Goal: Task Accomplishment & Management: Manage account settings

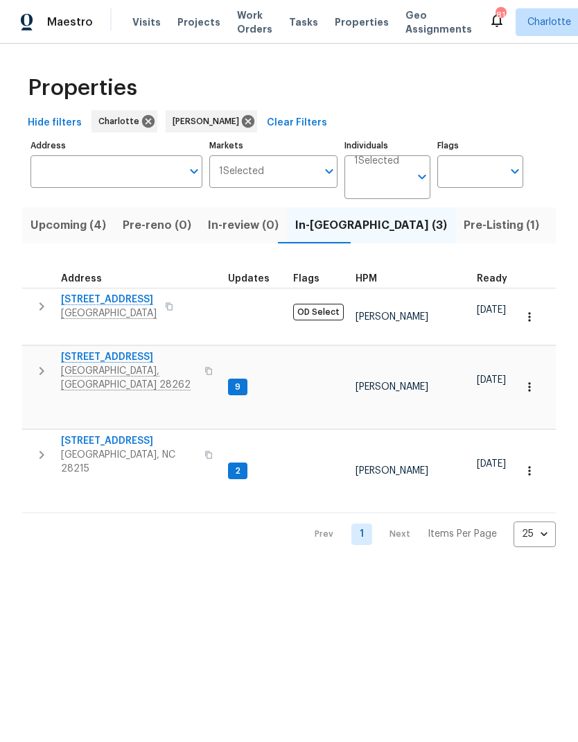
click at [44, 308] on icon "button" at bounding box center [41, 306] width 17 height 17
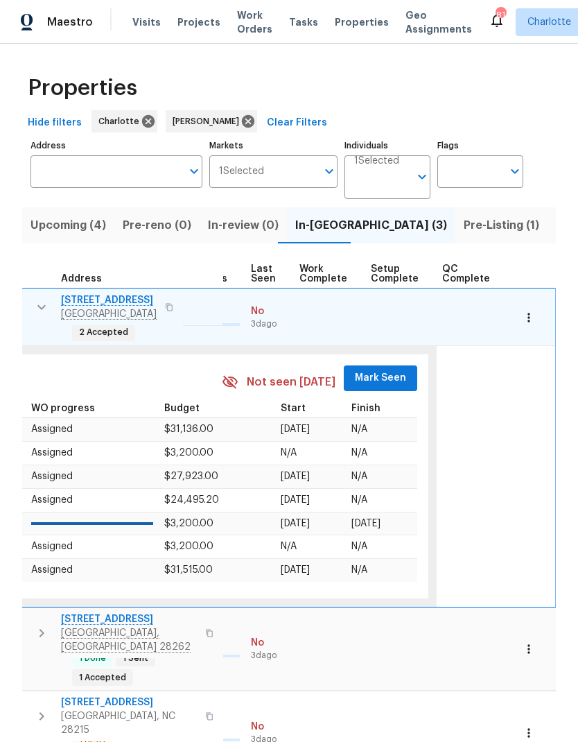
scroll to position [6, 660]
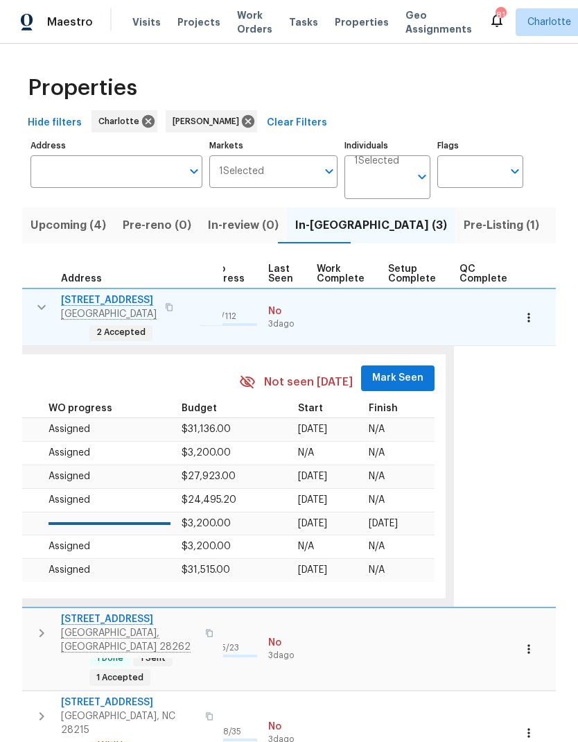
click at [389, 369] on span "Mark Seen" at bounding box center [397, 377] width 51 height 17
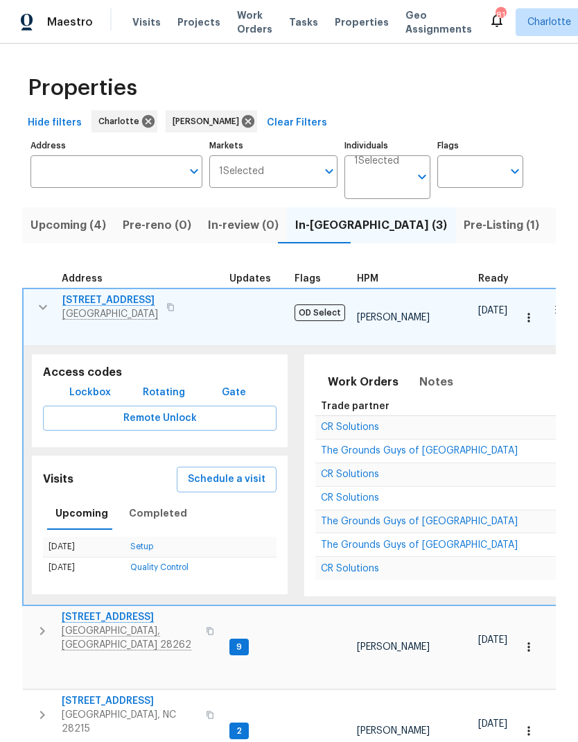
scroll to position [0, 0]
click at [43, 310] on icon "button" at bounding box center [43, 307] width 17 height 17
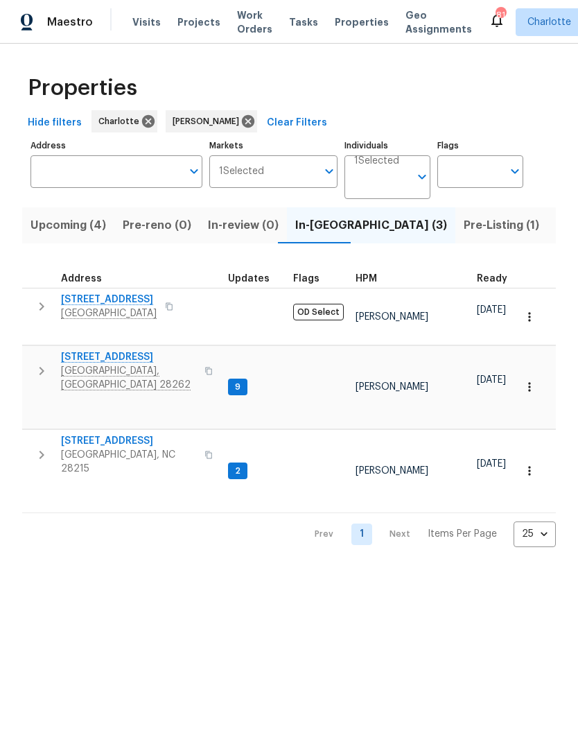
click at [45, 362] on icon "button" at bounding box center [41, 370] width 17 height 17
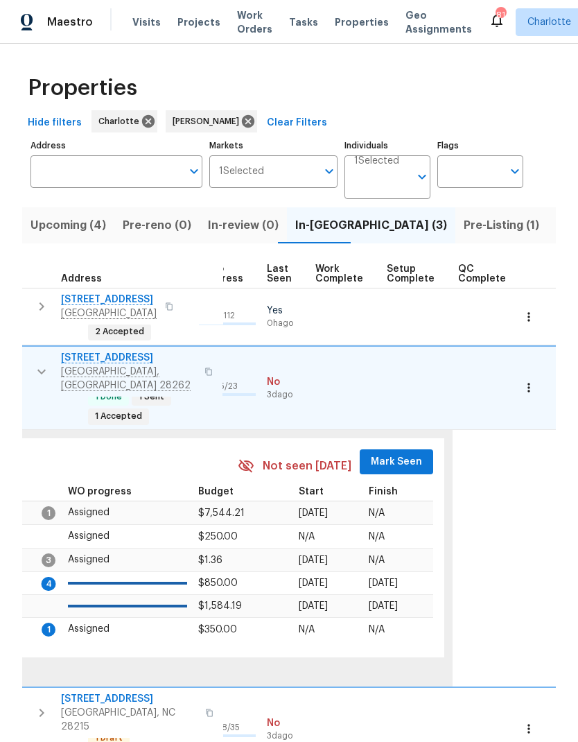
scroll to position [0, 660]
click at [396, 453] on span "Mark Seen" at bounding box center [397, 461] width 51 height 17
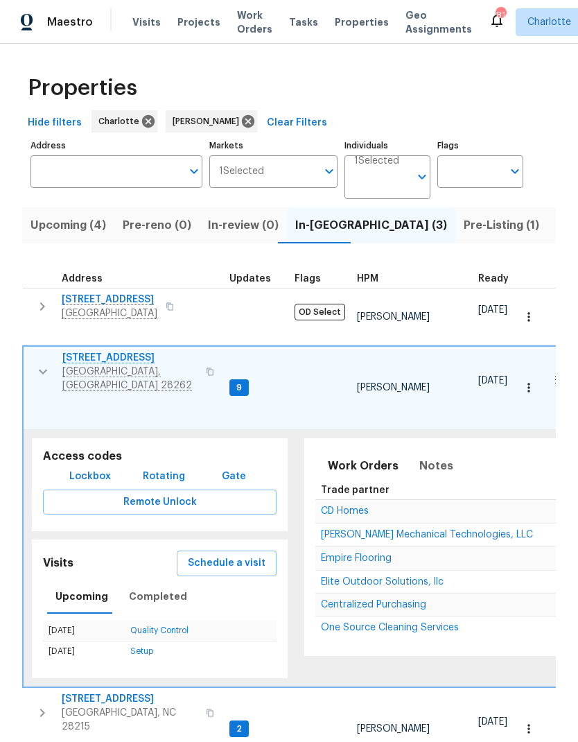
scroll to position [11, 0]
click at [46, 704] on icon "button" at bounding box center [42, 712] width 17 height 17
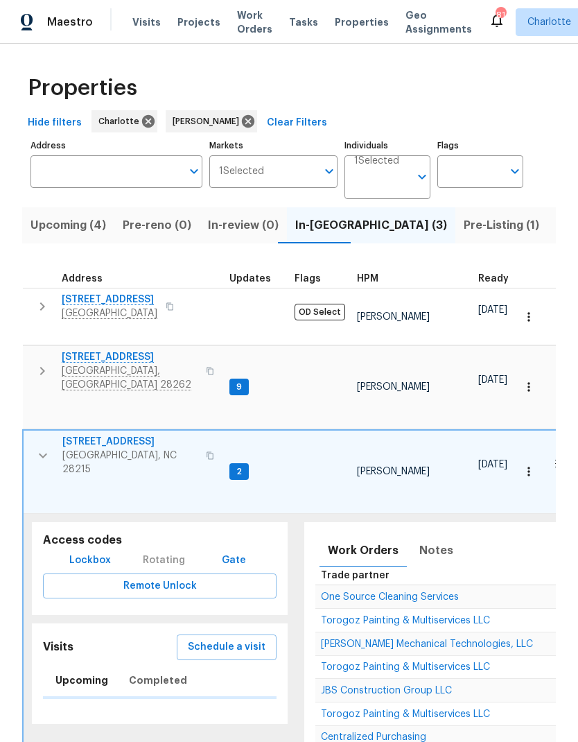
scroll to position [0, 0]
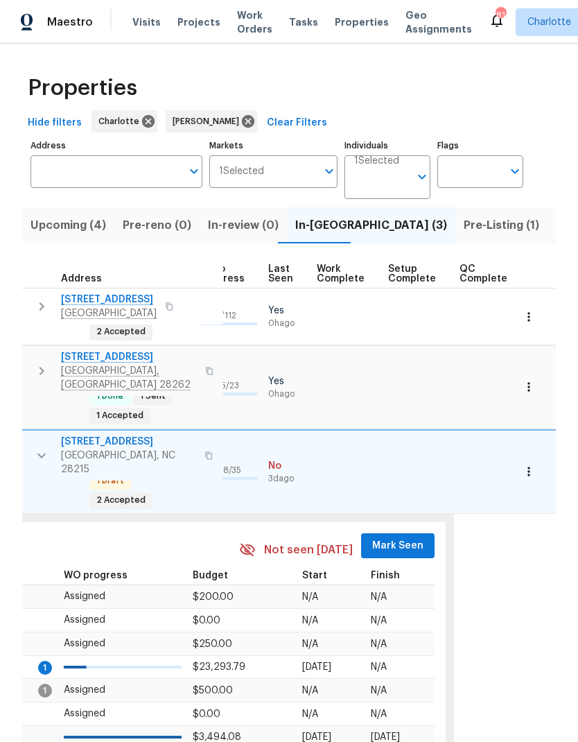
click at [392, 537] on span "Mark Seen" at bounding box center [397, 545] width 51 height 17
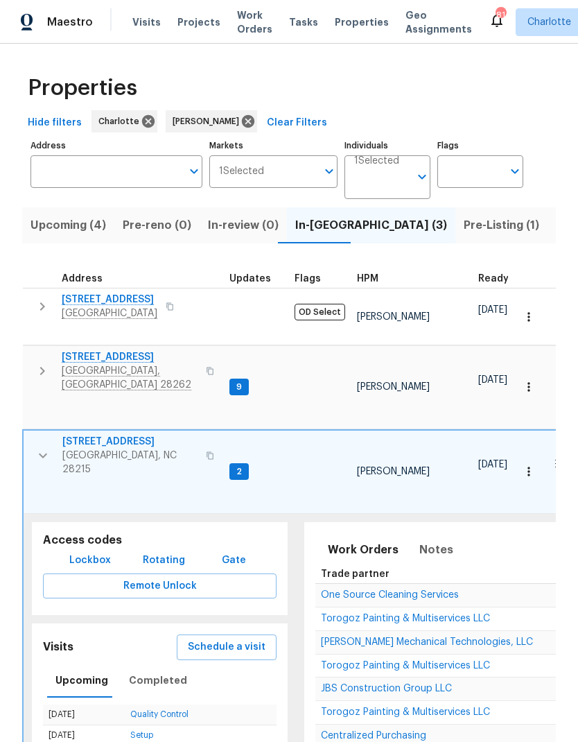
click at [120, 350] on span "7113 Ridge Lane Rd" at bounding box center [130, 357] width 136 height 14
click at [124, 435] on span "5312 Great Wagon Rd" at bounding box center [129, 442] width 135 height 14
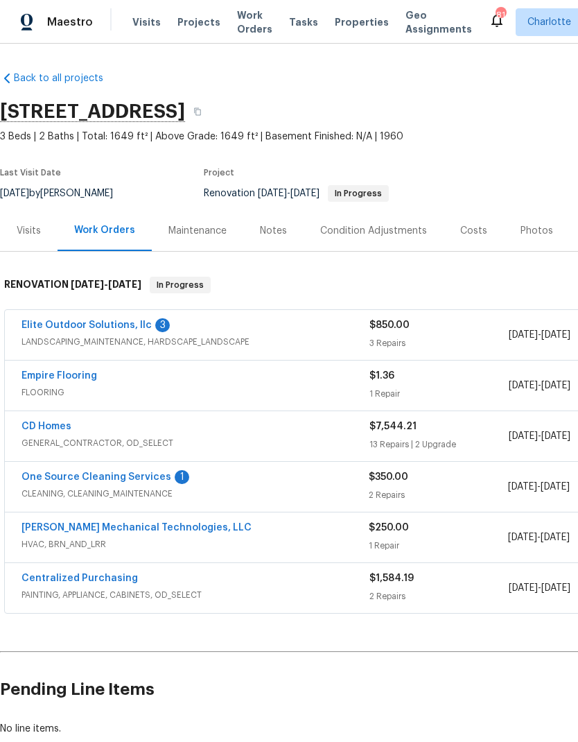
click at [268, 224] on div "Notes" at bounding box center [273, 231] width 27 height 14
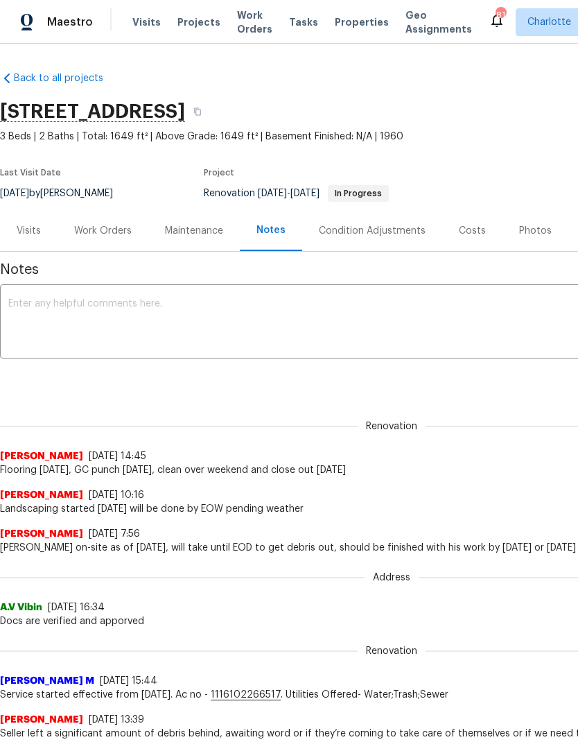
click at [372, 314] on textarea at bounding box center [391, 323] width 766 height 49
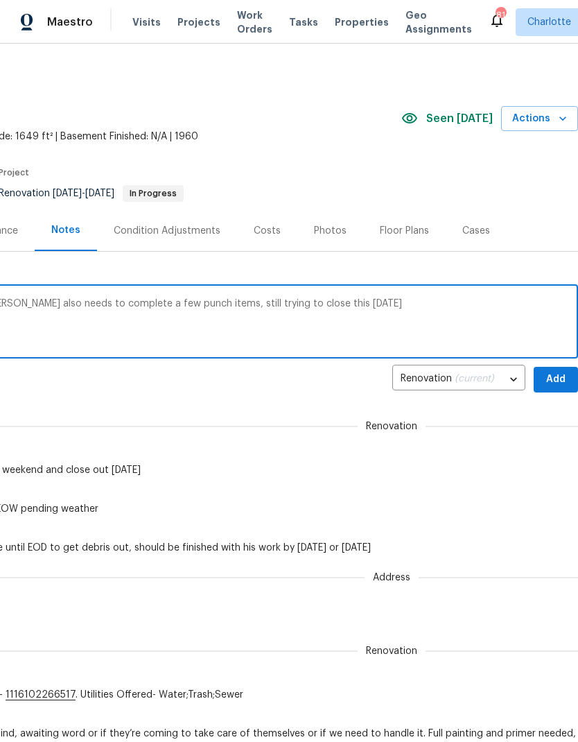
scroll to position [0, 205]
type textarea "Cleaners has to push until this morning, [PERSON_NAME] also needs to complete a…"
click at [556, 379] on span "Add" at bounding box center [556, 379] width 22 height 17
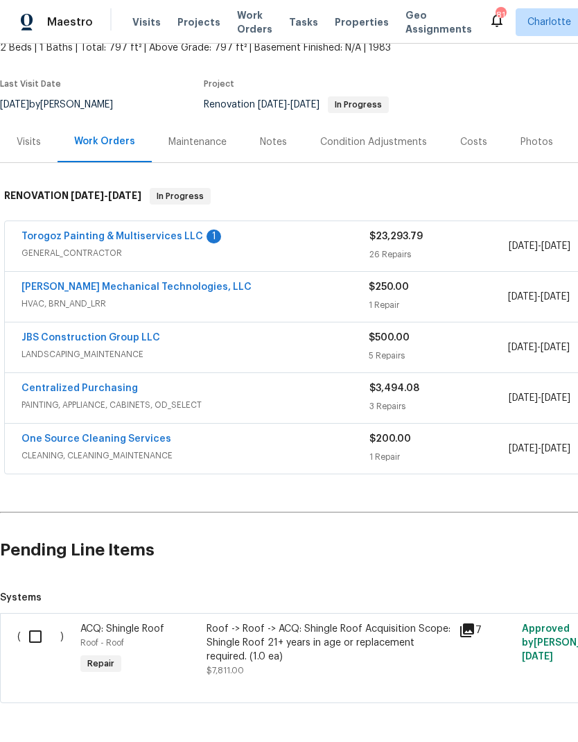
scroll to position [89, 0]
click at [40, 627] on input "checkbox" at bounding box center [41, 636] width 40 height 29
click at [37, 622] on input "checkbox" at bounding box center [41, 636] width 40 height 29
checkbox input "false"
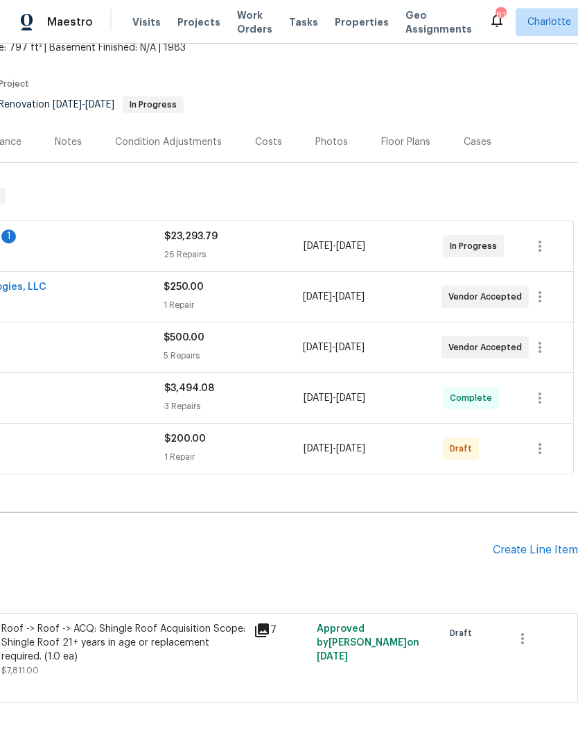
scroll to position [89, 205]
click at [518, 630] on icon "button" at bounding box center [522, 638] width 17 height 17
click at [476, 516] on div at bounding box center [289, 371] width 578 height 742
click at [338, 528] on h2 "Pending Line Items" at bounding box center [144, 550] width 698 height 64
click at [168, 622] on div "Roof -> Roof -> ACQ: Shingle Roof Acquisition Scope: Shingle Roof 21+ years in …" at bounding box center [123, 643] width 244 height 42
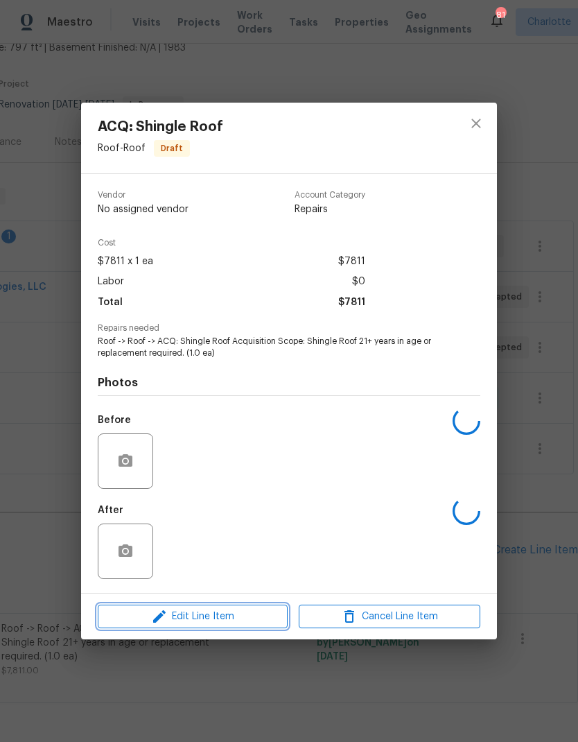
click at [245, 627] on button "Edit Line Item" at bounding box center [193, 616] width 190 height 24
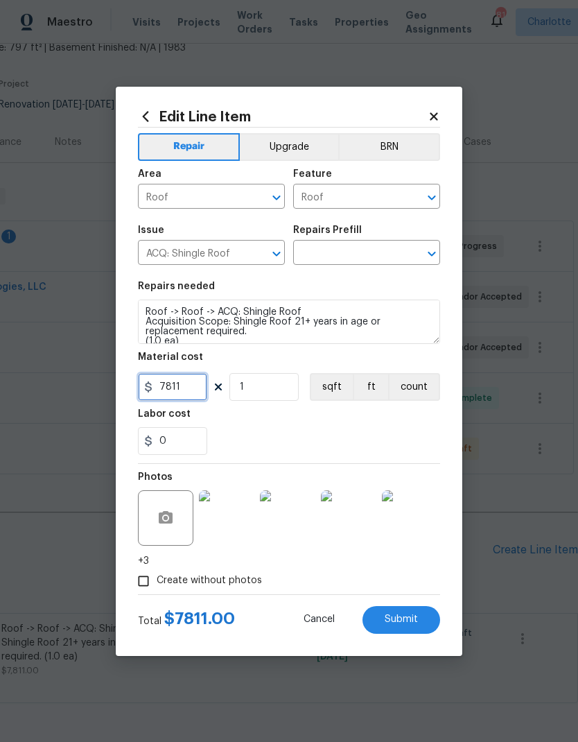
click at [182, 393] on input "7811" at bounding box center [172, 387] width 69 height 28
click at [162, 387] on input "7811" at bounding box center [172, 387] width 69 height 28
click at [161, 386] on input "7811" at bounding box center [172, 387] width 69 height 28
click at [165, 393] on input "7811" at bounding box center [172, 387] width 69 height 28
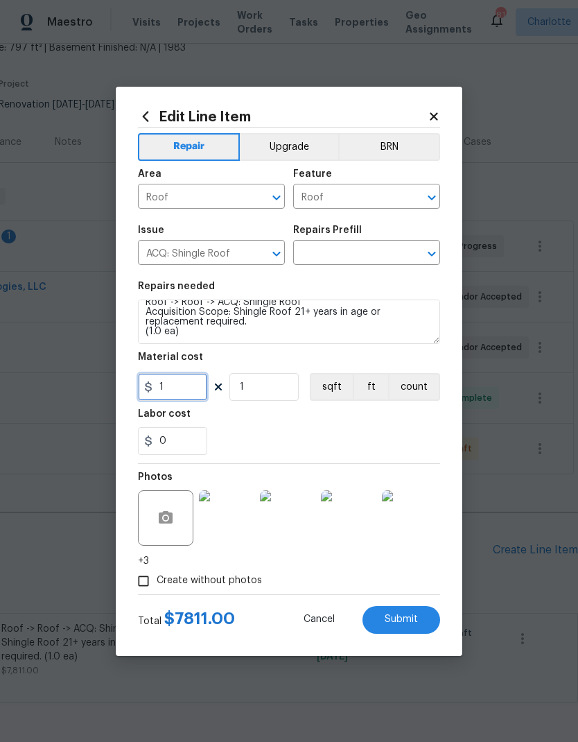
scroll to position [6, 0]
type input "1"
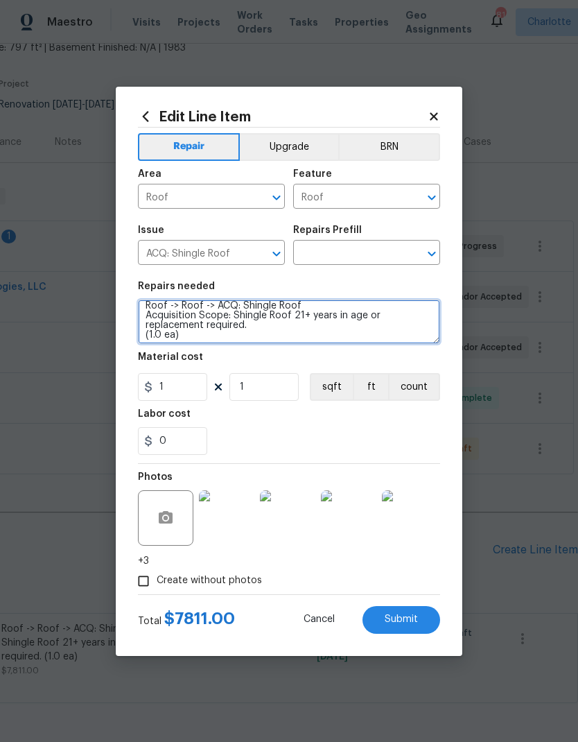
click at [193, 313] on textarea "Roof -> Roof -> ACQ: Shingle Roof Acquisition Scope: Shingle Roof 21+ years in …" at bounding box center [289, 321] width 302 height 44
click at [220, 322] on textarea "Roof -> Roof -> ACQ: Shingle Roof Acquisition Scope: Shingle Roof 21+ years in …" at bounding box center [289, 321] width 302 height 44
click at [238, 310] on textarea "Roof -> Roof -> ACQ: Shingle Roof Acquisition Scope: Shingle Roof 21+ years in …" at bounding box center [289, 321] width 302 height 44
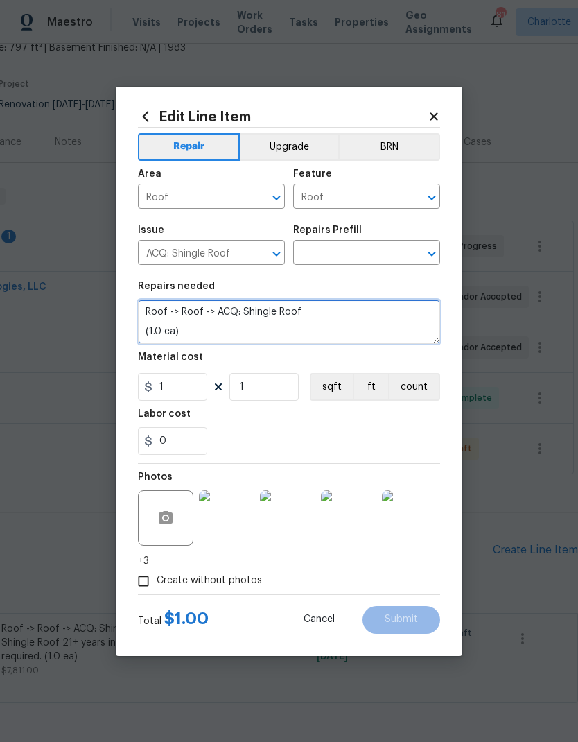
scroll to position [0, 0]
click at [270, 311] on textarea "Roof -> Roof -> ACQ: Shingle Roof (1.0 ea)" at bounding box center [289, 321] width 302 height 44
click at [270, 310] on textarea "Roof -> Roof -> ACQ: Shingle Roof (1.0 ea)" at bounding box center [289, 321] width 302 height 44
click at [178, 332] on textarea "(1.0 ea)" at bounding box center [289, 321] width 302 height 44
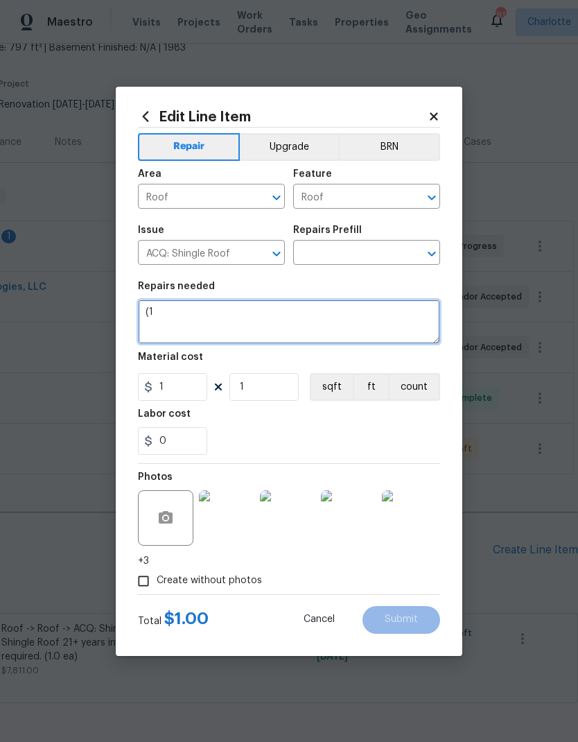
type textarea "("
type textarea "P"
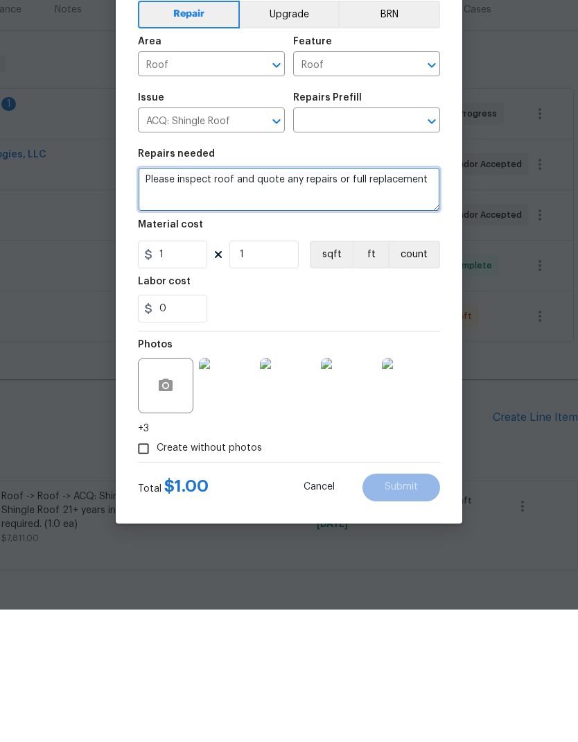
click at [430, 252] on icon "Open" at bounding box center [432, 254] width 8 height 5
type textarea "Please inspect roof and quote any repairs or full replacement"
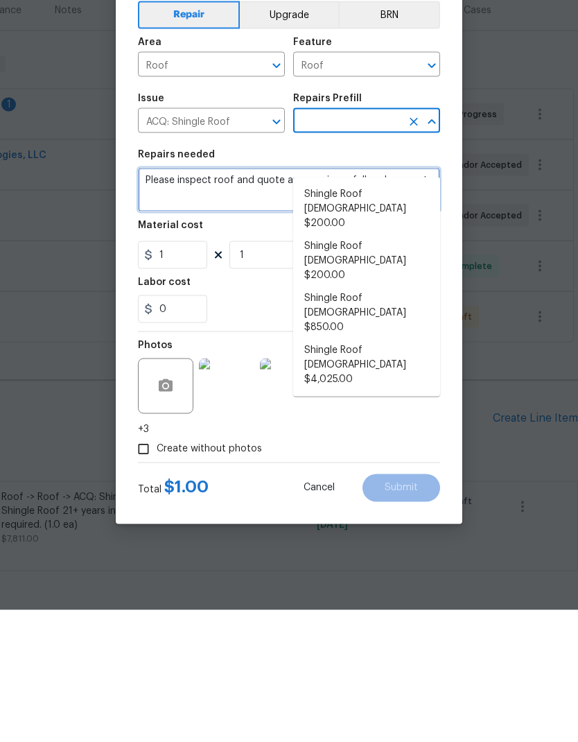
click at [248, 299] on textarea "Please inspect roof and quote any repairs or full replacement" at bounding box center [289, 321] width 302 height 44
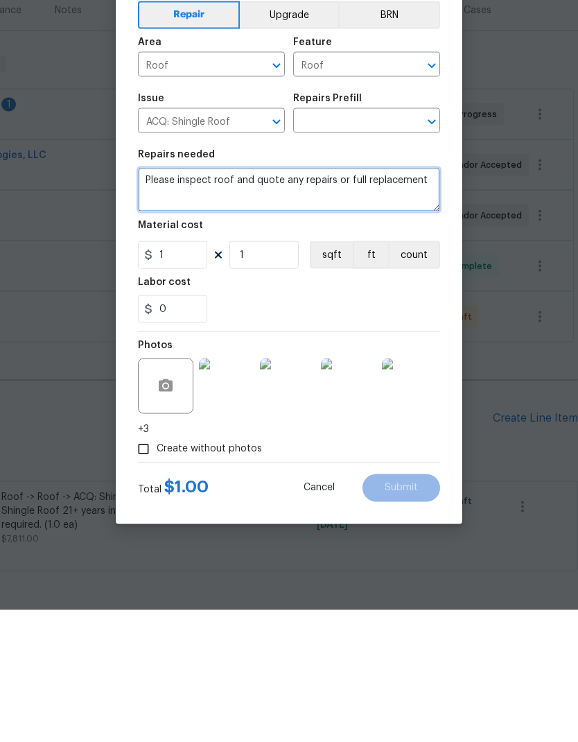
click at [240, 299] on textarea "Please inspect roof and quote any repairs or full replacement" at bounding box center [289, 321] width 302 height 44
click at [239, 299] on textarea "Please inspect roof and quote any repairs or full replacement" at bounding box center [289, 321] width 302 height 44
click at [430, 245] on icon "Open" at bounding box center [431, 253] width 17 height 17
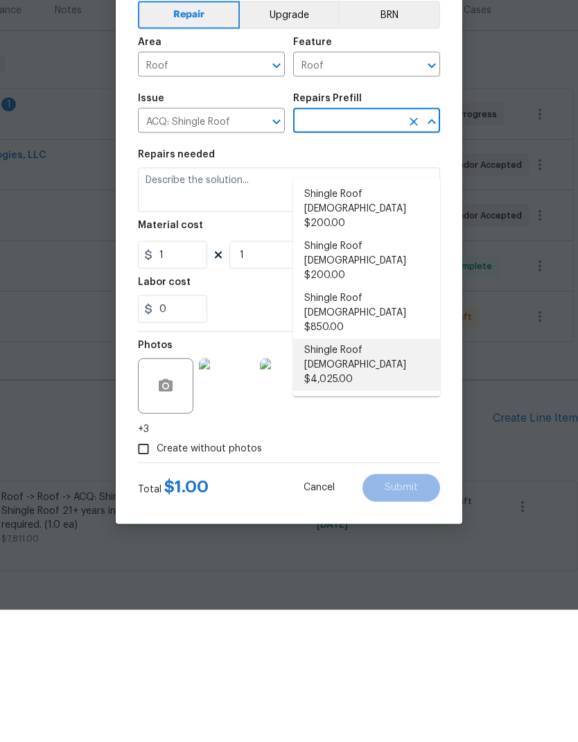
click at [414, 471] on li "Shingle Roof 21+ Years Old $4,025.00" at bounding box center [366, 497] width 147 height 52
type input "Shingle Roof 21+ Years Old $4,025.00"
type input "Acquisition"
type textarea "Acquisition Scope: Shingle Roof 21+ years in age or replacement required."
type input "Shingle Roof 21+ Years Old $4,025.00"
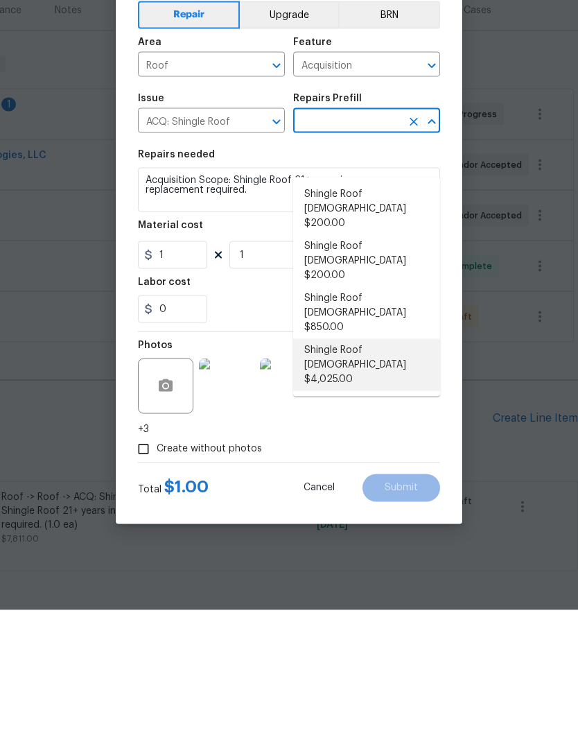
type input "4025"
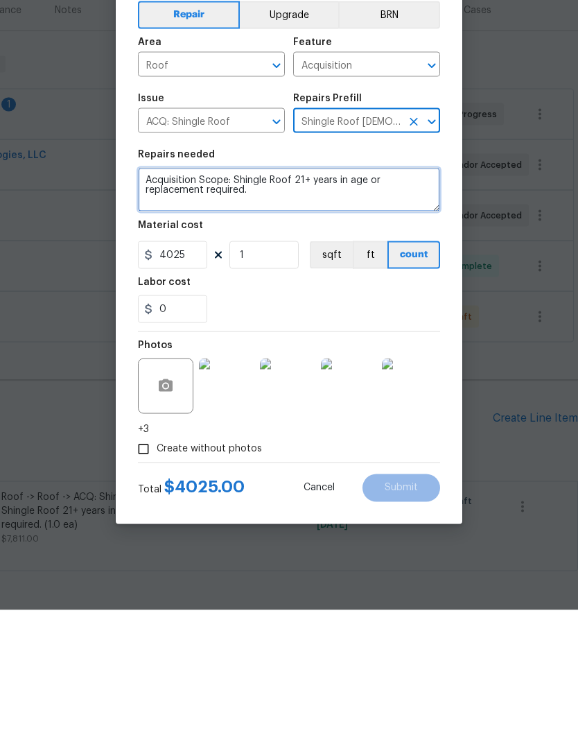
click at [249, 299] on textarea "Acquisition Scope: Shingle Roof 21+ years in age or replacement required." at bounding box center [289, 321] width 302 height 44
click at [234, 299] on textarea "Acquisition Scope: Shingle Roof 21+ years in age or replacement required." at bounding box center [289, 321] width 302 height 44
paste textarea "Please inspect roof and quote any repairs or full replacement"
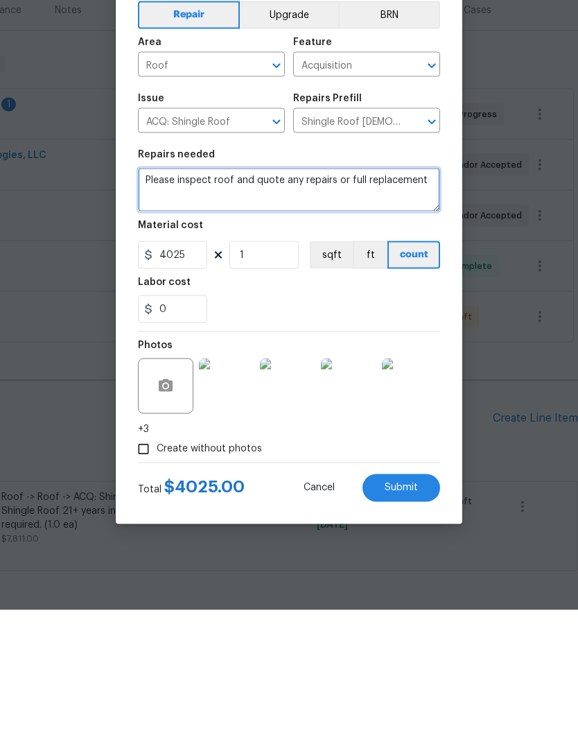
type textarea "Please inspect roof and quote any repairs or full replacement"
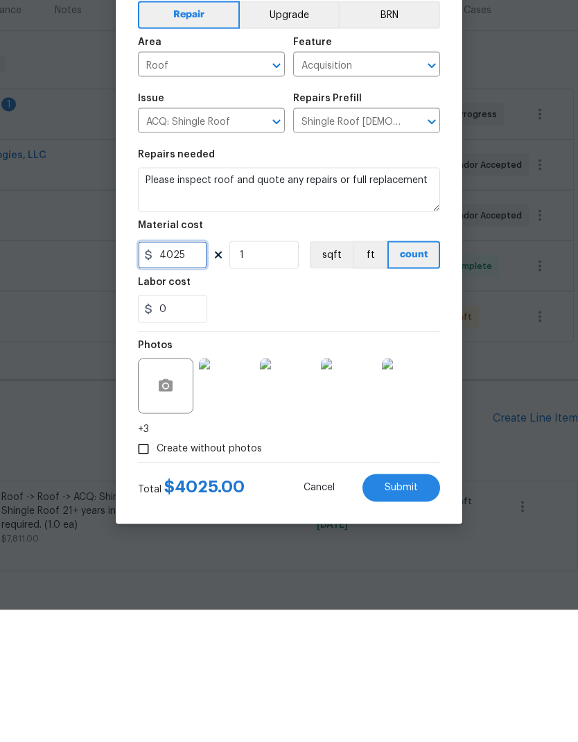
click at [164, 373] on input "4025" at bounding box center [172, 387] width 69 height 28
click at [163, 373] on input "4025" at bounding box center [172, 387] width 69 height 28
click at [166, 373] on input "4025" at bounding box center [172, 387] width 69 height 28
click at [164, 373] on input "4025" at bounding box center [172, 387] width 69 height 28
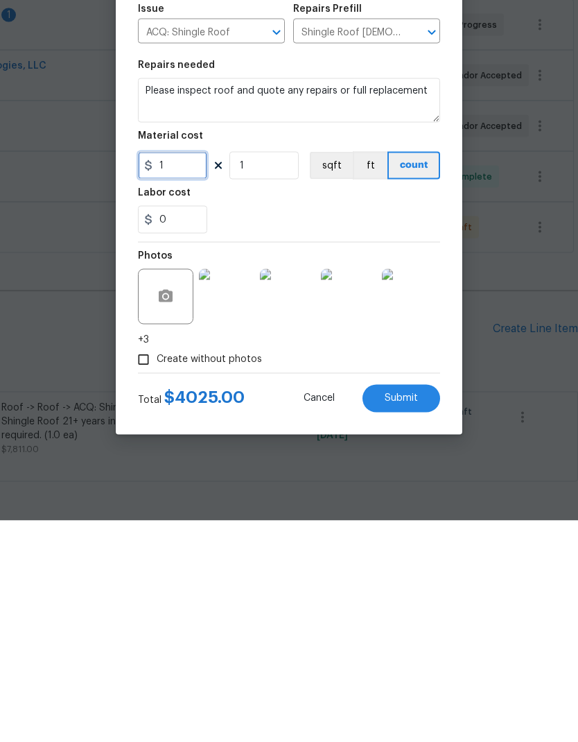
type input "1"
click at [402, 614] on span "Submit" at bounding box center [401, 619] width 33 height 10
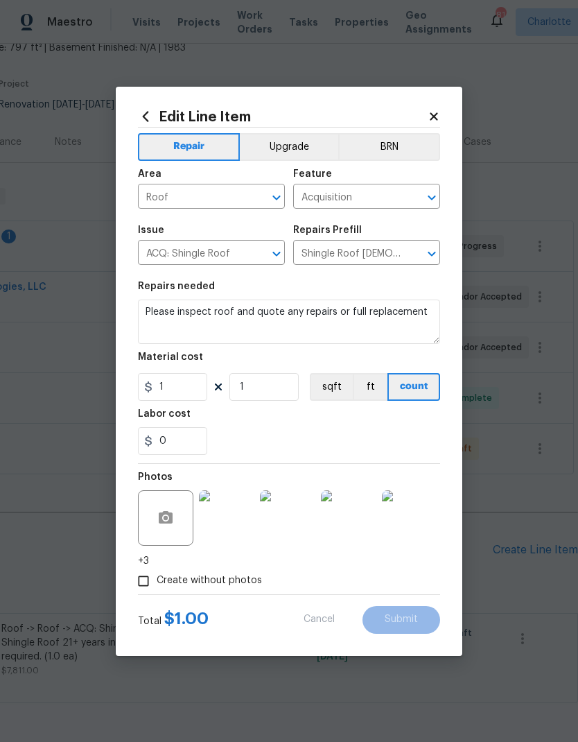
type textarea "Roof -> Roof -> ACQ: Shingle Roof Acquisition Scope: Shingle Roof 21+ years in …"
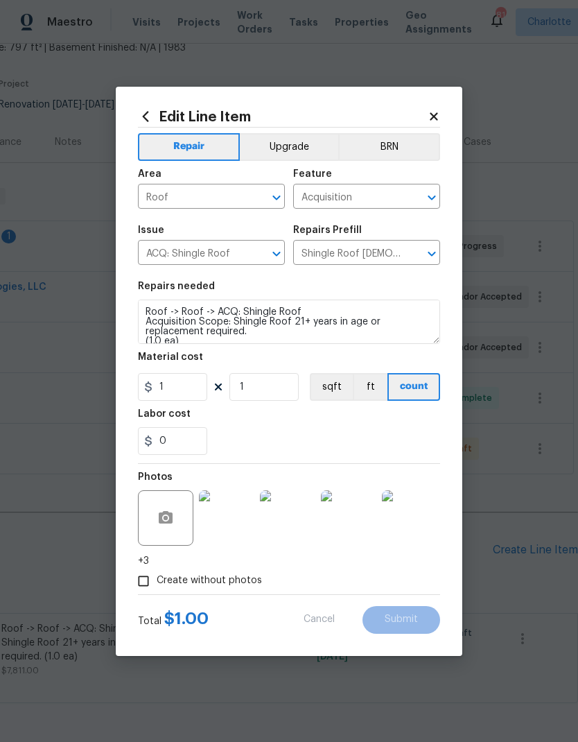
type input "7811"
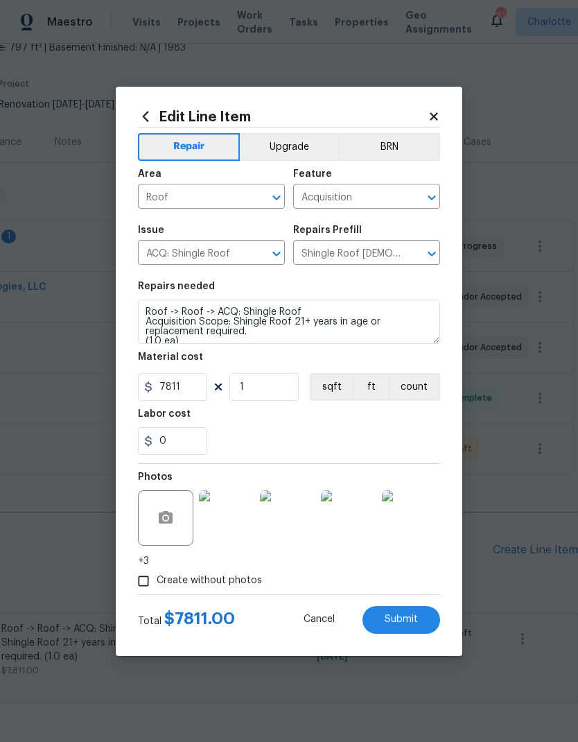
type textarea "Please inspect roof and quote any repairs or full replacement"
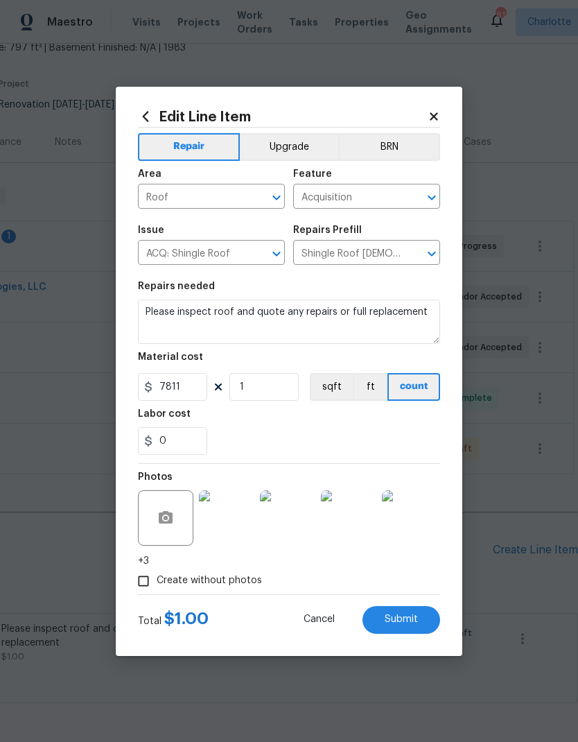
type input "1"
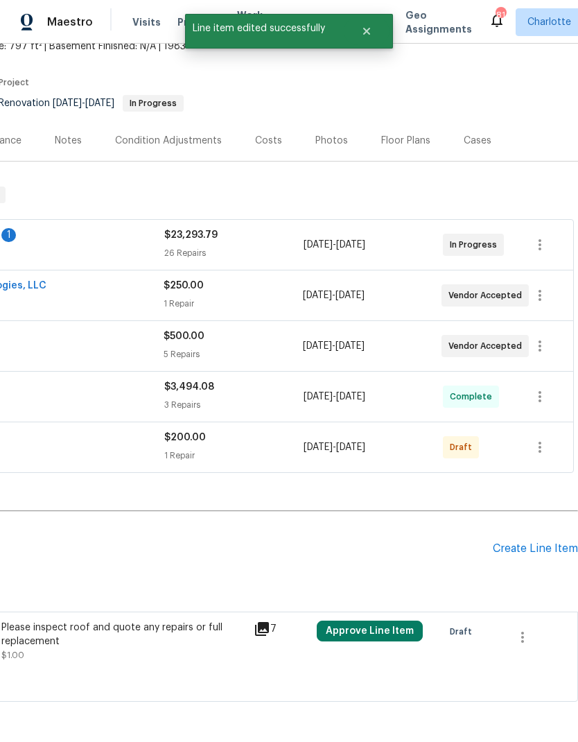
scroll to position [89, 205]
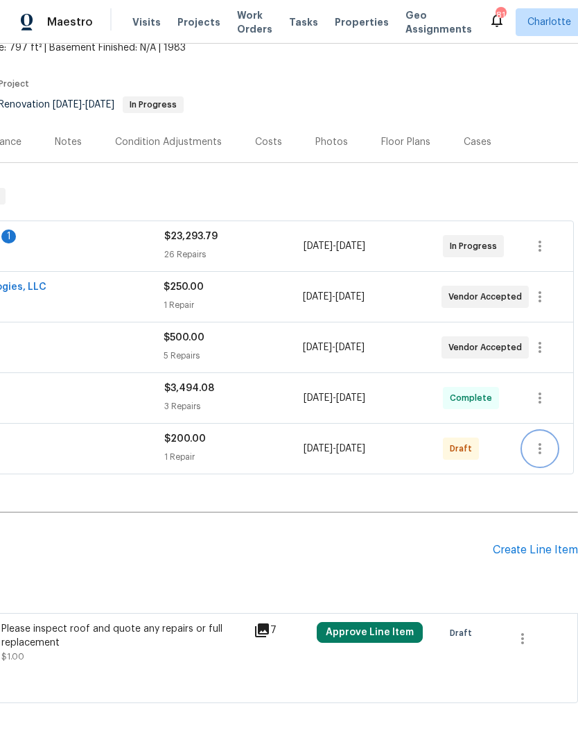
click at [534, 440] on icon "button" at bounding box center [540, 448] width 17 height 17
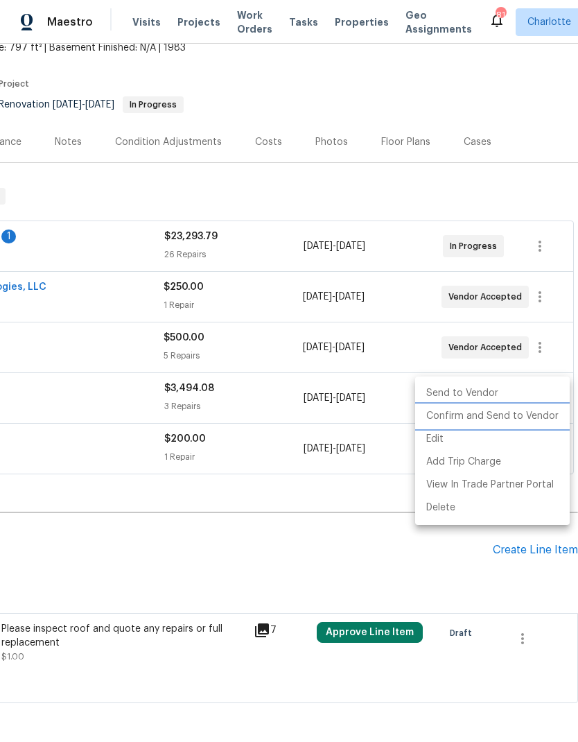
click at [538, 417] on li "Confirm and Send to Vendor" at bounding box center [492, 416] width 155 height 23
click at [509, 634] on div at bounding box center [289, 371] width 578 height 742
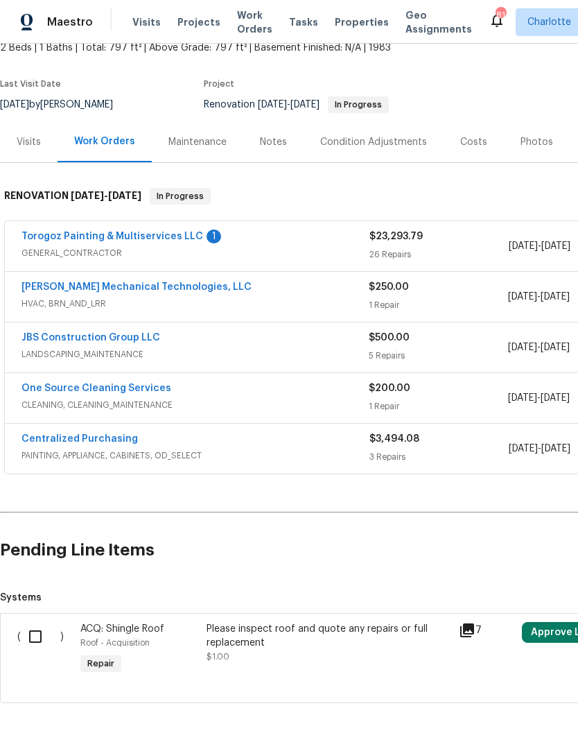
scroll to position [89, 0]
click at [36, 622] on input "checkbox" at bounding box center [41, 636] width 40 height 29
click at [484, 714] on span "Create Work Order" at bounding box center [499, 707] width 92 height 17
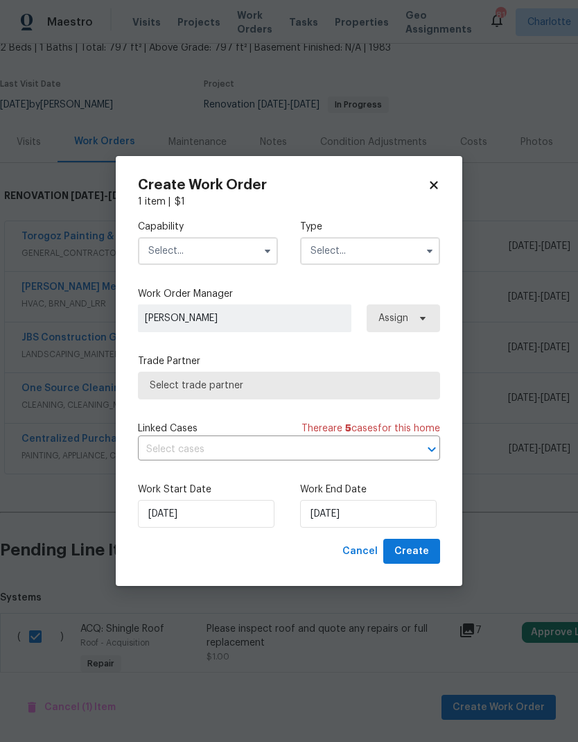
click at [431, 183] on icon at bounding box center [434, 185] width 12 height 12
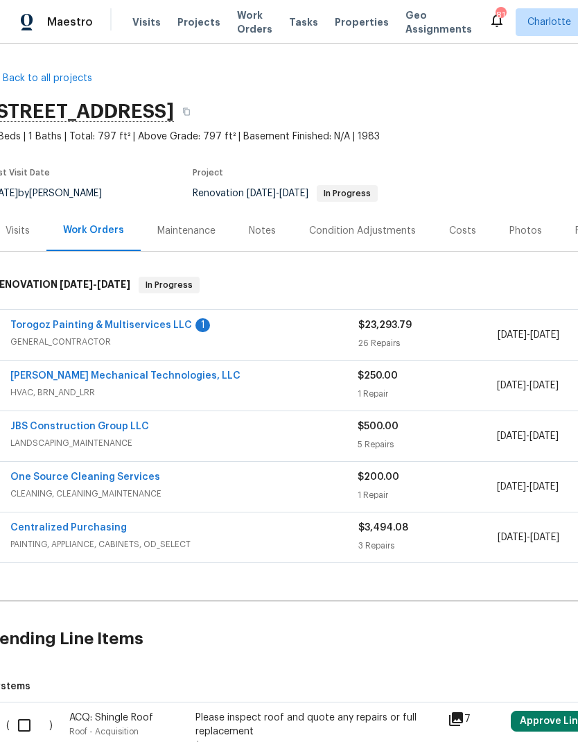
scroll to position [0, 10]
click at [26, 710] on input "checkbox" at bounding box center [30, 724] width 40 height 29
checkbox input "true"
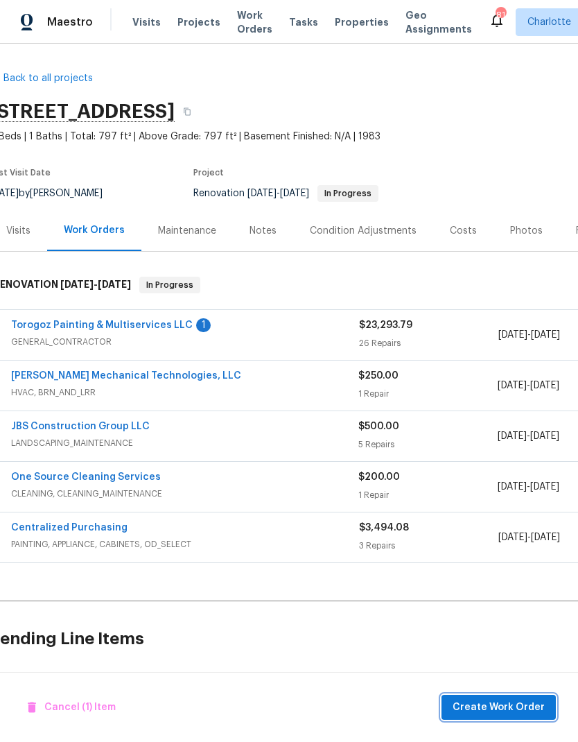
click at [482, 707] on span "Create Work Order" at bounding box center [499, 707] width 92 height 17
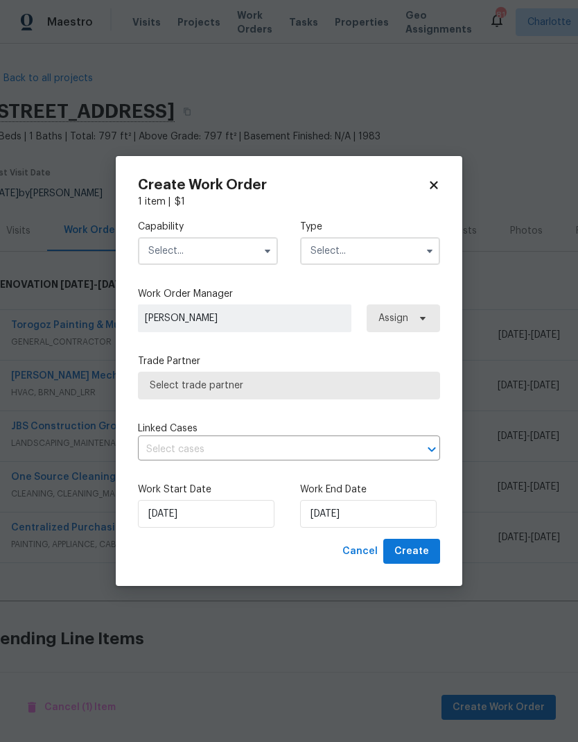
click at [249, 254] on input "text" at bounding box center [208, 251] width 140 height 28
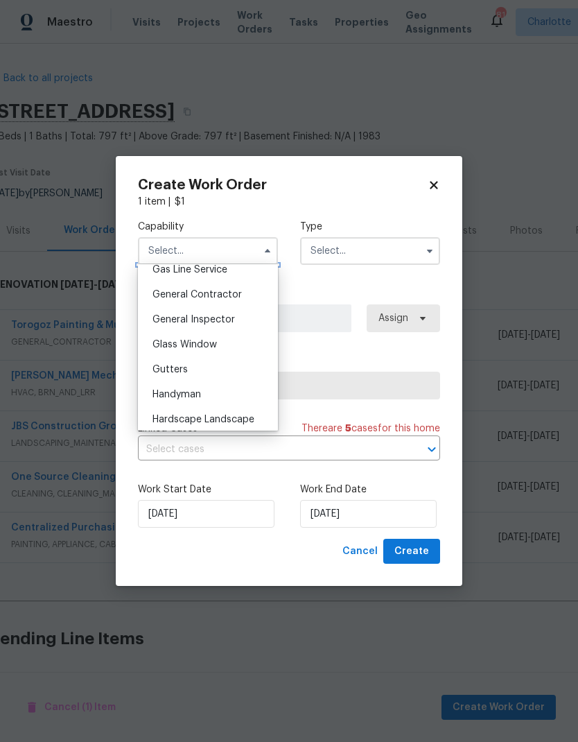
scroll to position [623, 0]
click at [265, 314] on div "General Contractor" at bounding box center [207, 319] width 133 height 25
type input "General Contractor"
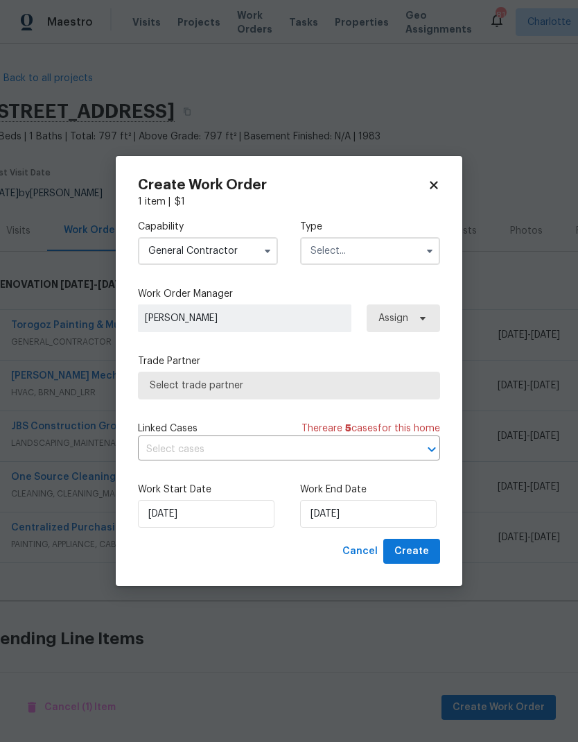
click at [406, 251] on input "text" at bounding box center [370, 251] width 140 height 28
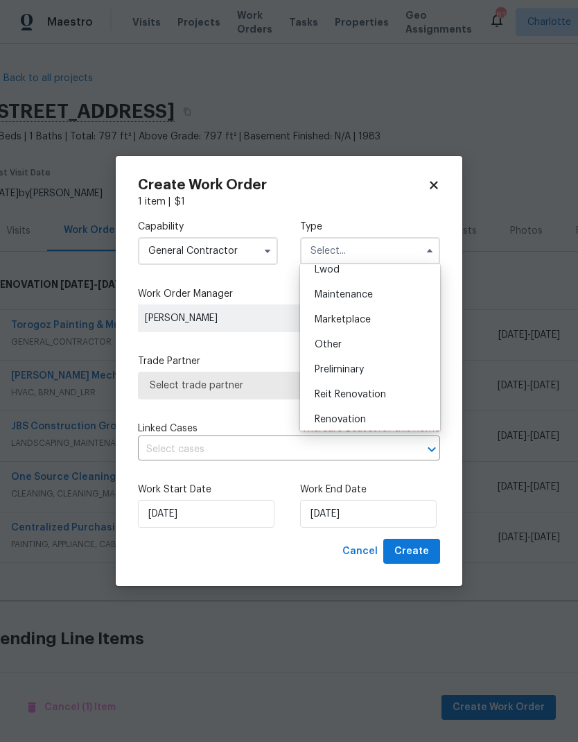
scroll to position [265, 0]
click at [393, 362] on div "Renovation" at bounding box center [370, 364] width 133 height 25
type input "Renovation"
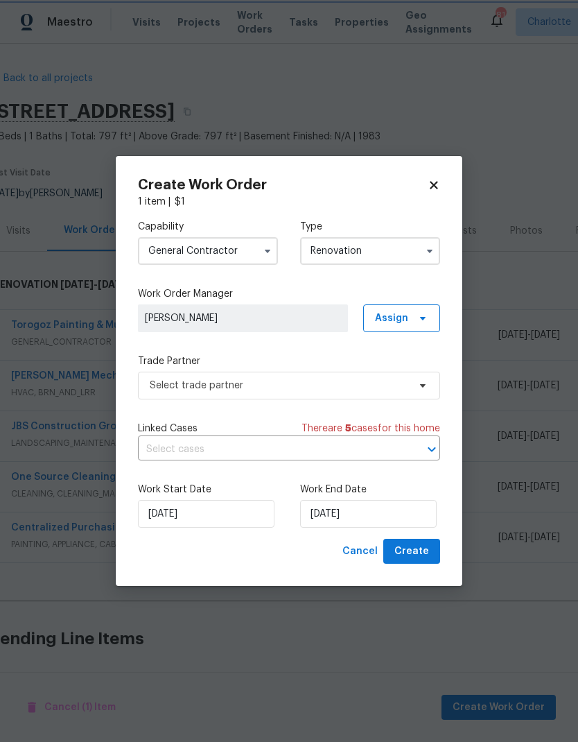
scroll to position [0, 0]
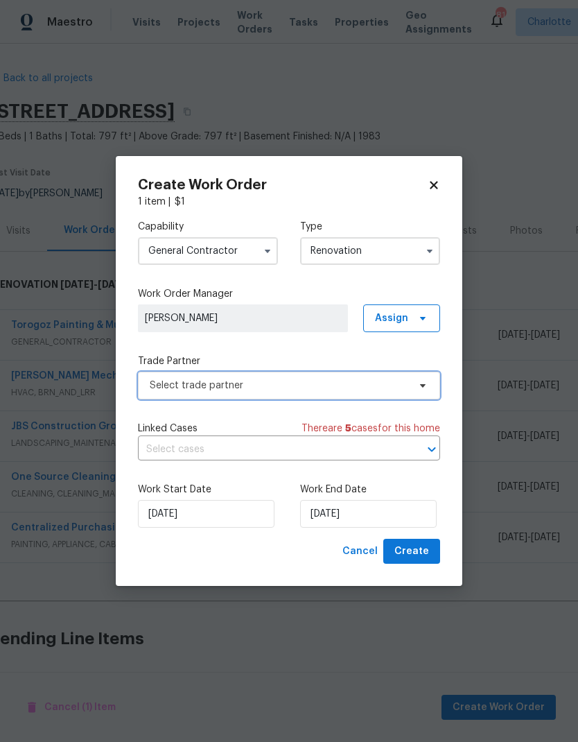
click at [365, 387] on span "Select trade partner" at bounding box center [279, 385] width 258 height 14
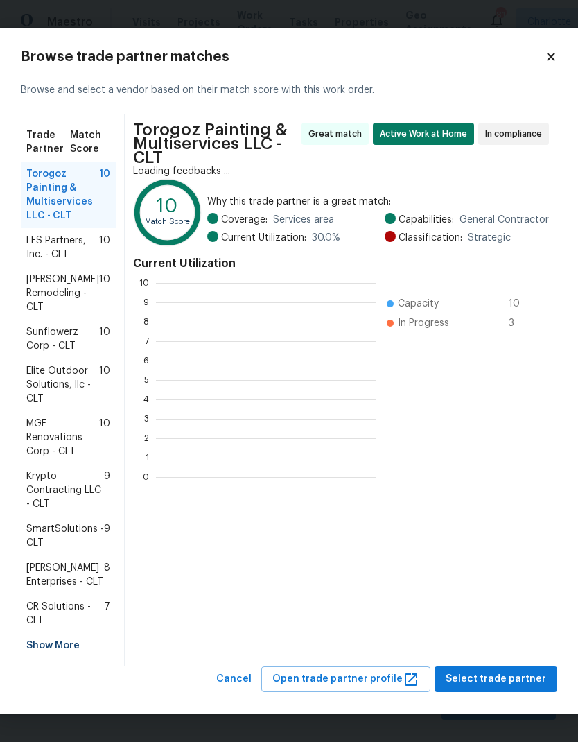
scroll to position [194, 220]
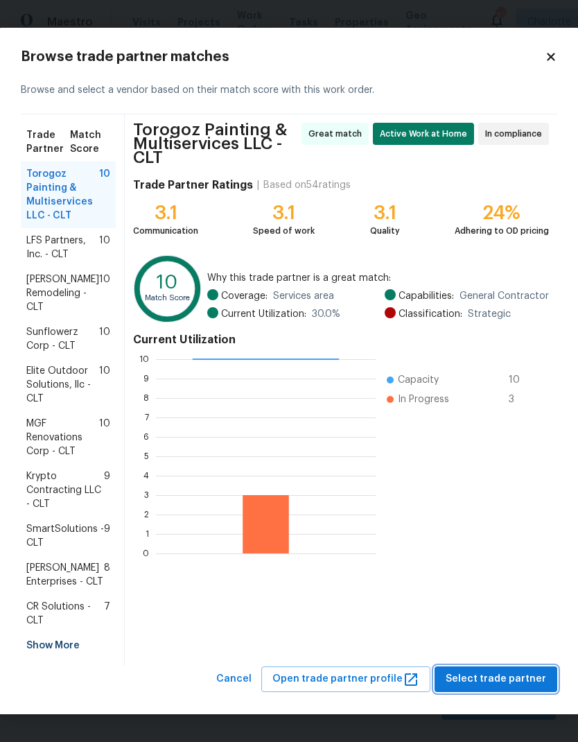
click at [496, 683] on span "Select trade partner" at bounding box center [496, 678] width 100 height 17
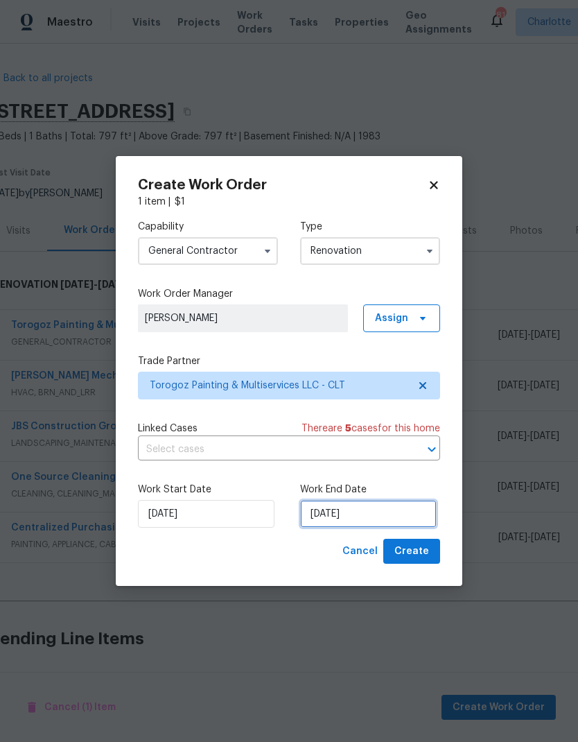
click at [377, 516] on input "8/18/2025" at bounding box center [368, 514] width 137 height 28
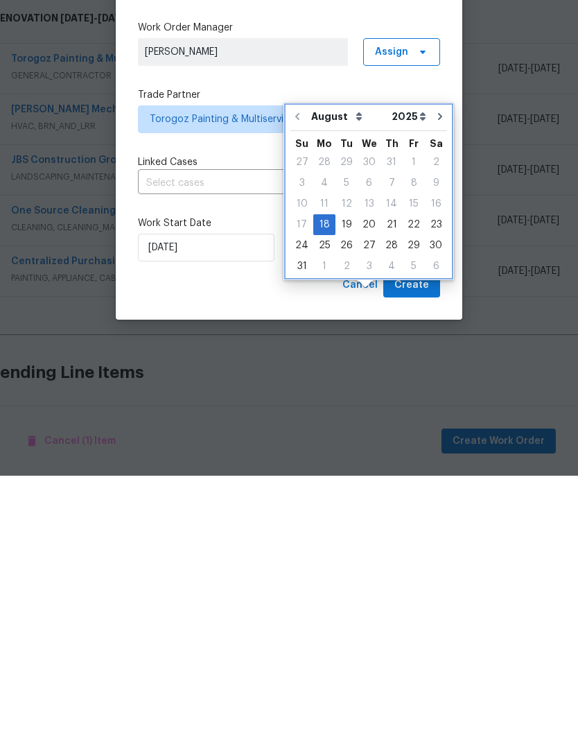
click at [438, 369] on button "Go to next month" at bounding box center [440, 383] width 21 height 28
type input "9/18/2025"
select select "8"
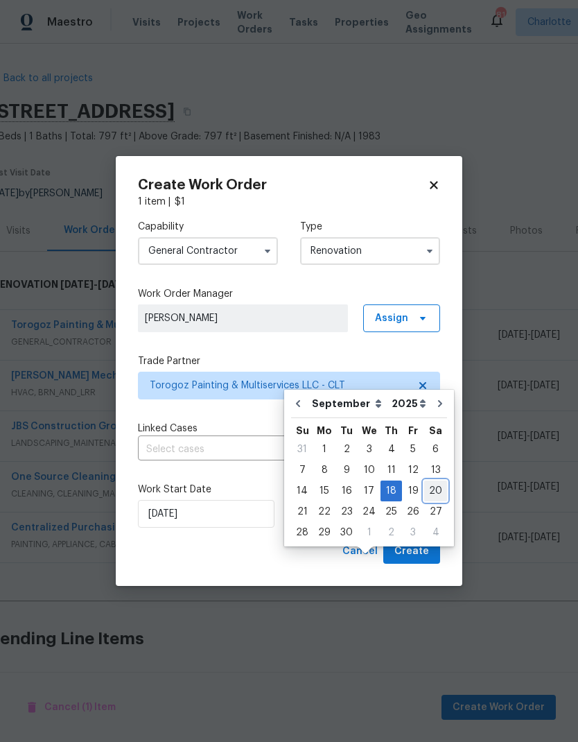
click at [432, 481] on div "20" at bounding box center [435, 490] width 23 height 19
type input "9/20/2025"
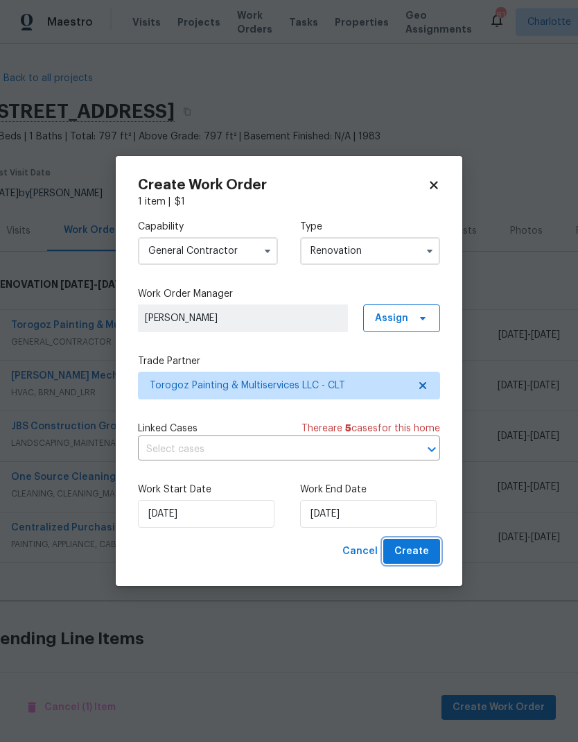
click at [435, 549] on button "Create" at bounding box center [411, 551] width 57 height 26
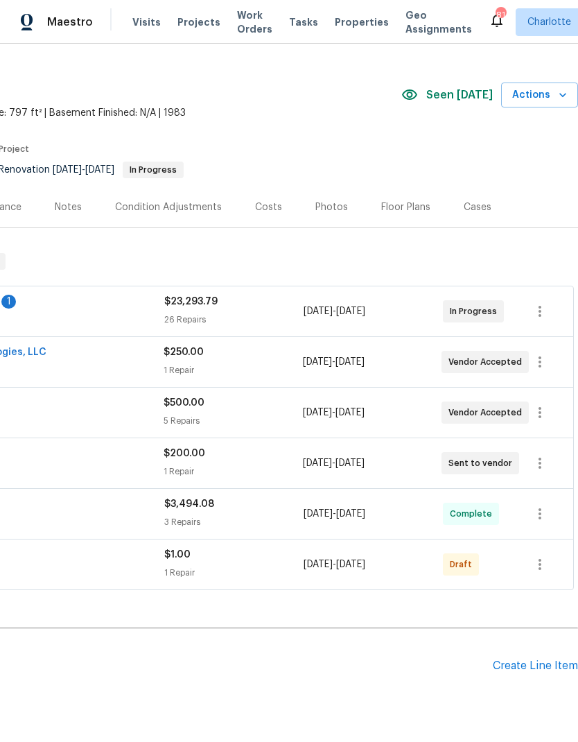
scroll to position [24, 205]
click at [541, 558] on icon "button" at bounding box center [539, 563] width 3 height 11
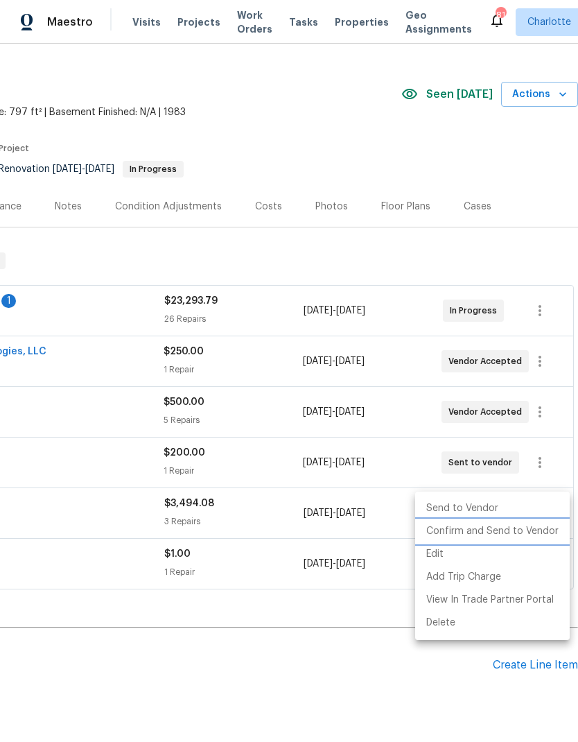
click at [541, 530] on li "Confirm and Send to Vendor" at bounding box center [492, 531] width 155 height 23
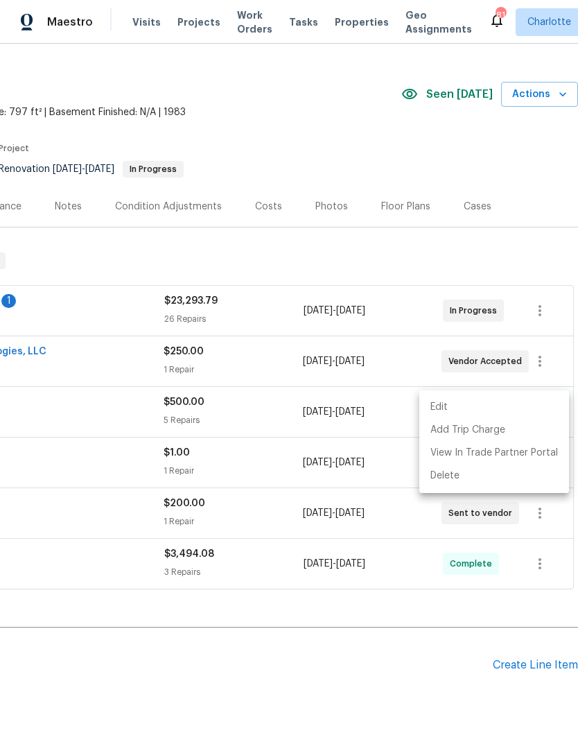
click at [189, 193] on div at bounding box center [289, 371] width 578 height 742
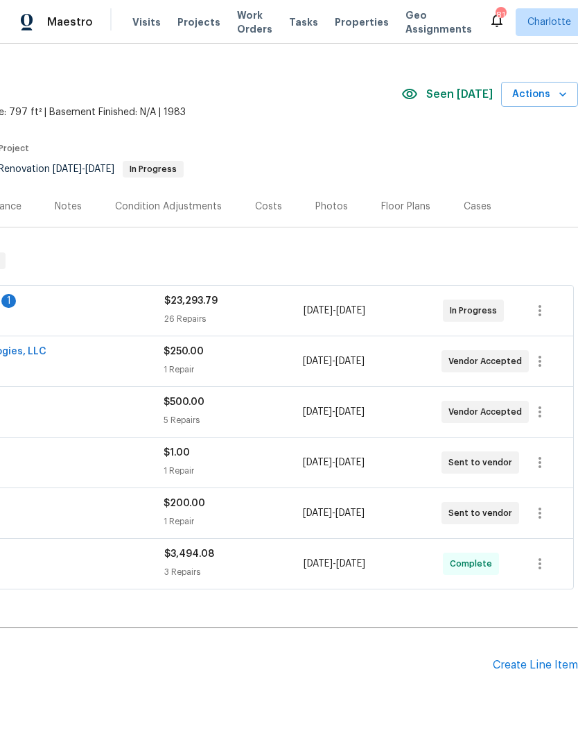
click at [79, 186] on div "Notes" at bounding box center [68, 206] width 60 height 41
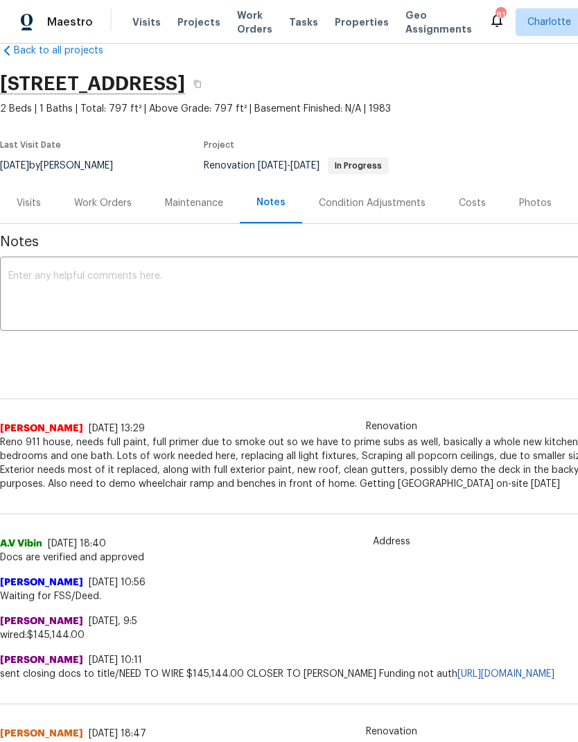
scroll to position [26, 0]
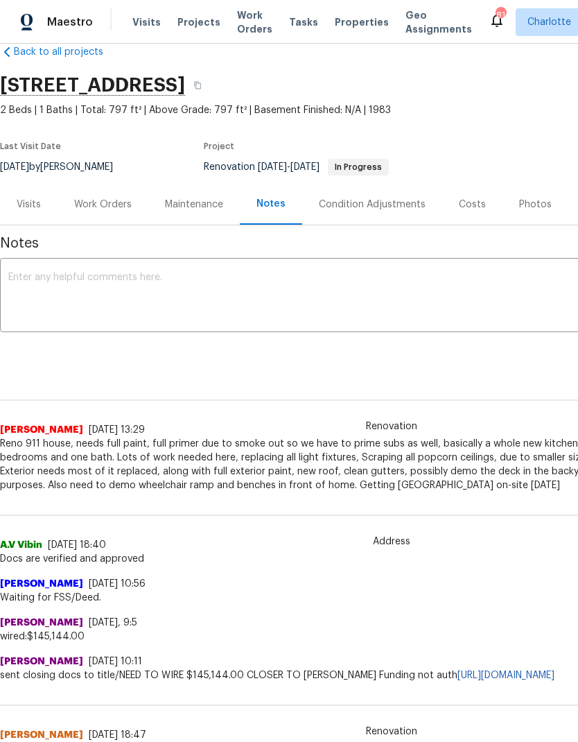
click at [379, 296] on textarea at bounding box center [391, 296] width 766 height 49
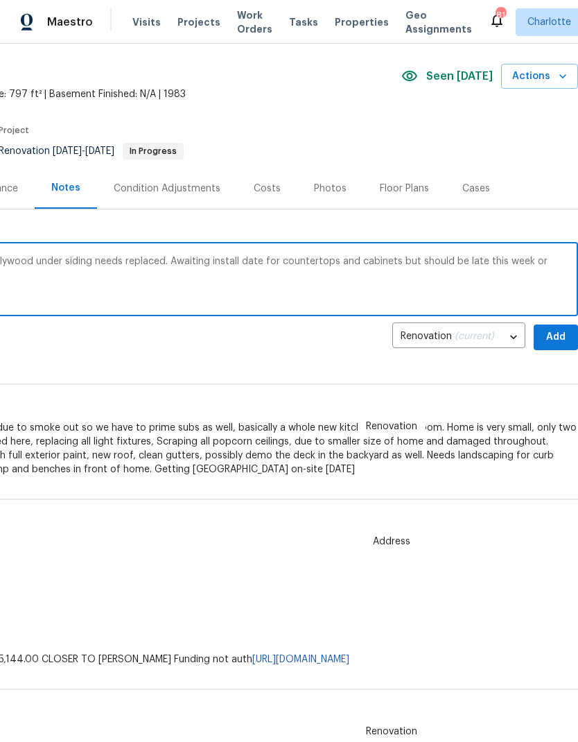
scroll to position [43, 205]
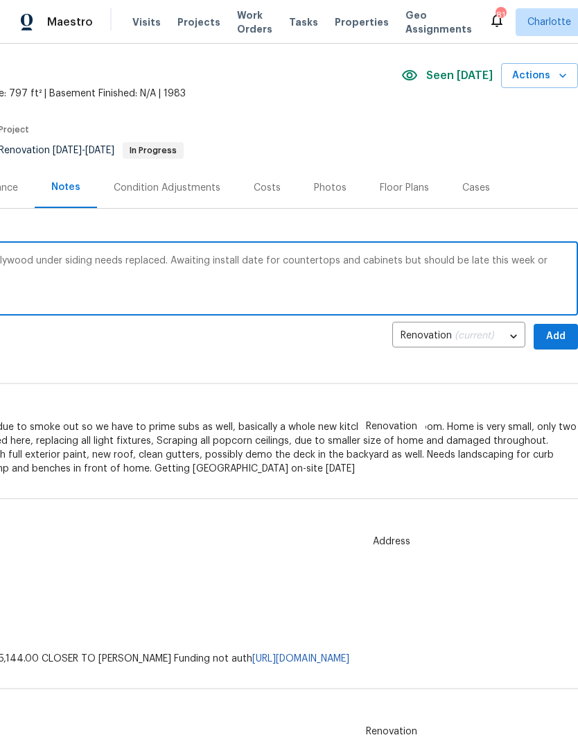
type textarea "Torogoz started demo last week, lots of plywood under siding needs replaced. Aw…"
click at [561, 328] on span "Add" at bounding box center [556, 336] width 22 height 17
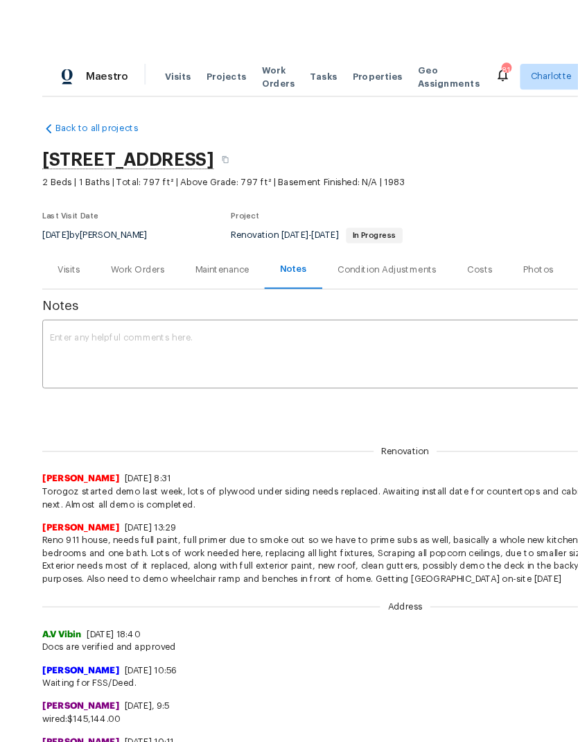
scroll to position [8, 0]
